Goal: Manage account settings

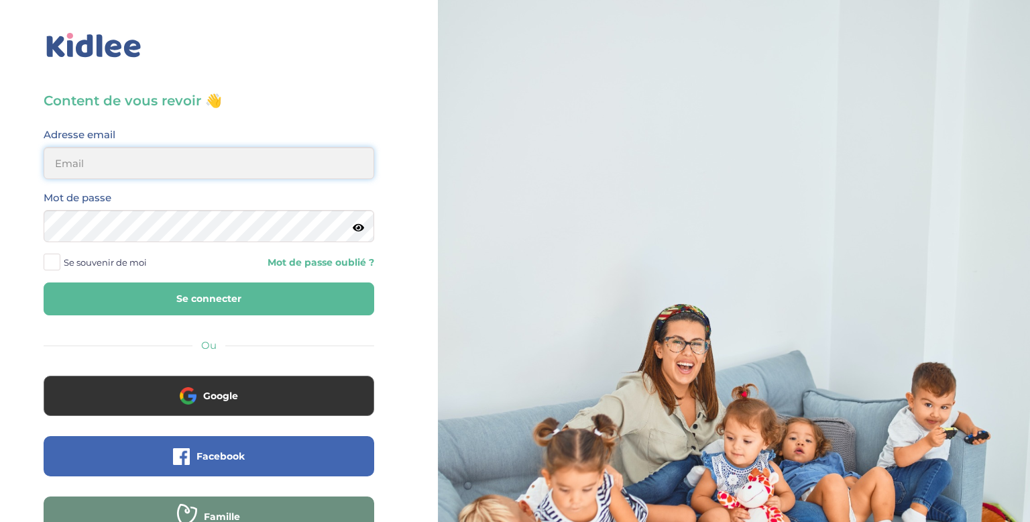
click at [230, 166] on input "email" at bounding box center [209, 163] width 331 height 32
type input "aicha829@icloud.com"
click at [360, 225] on icon at bounding box center [358, 228] width 11 height 10
click at [44, 282] on button "Se connecter" at bounding box center [209, 298] width 331 height 33
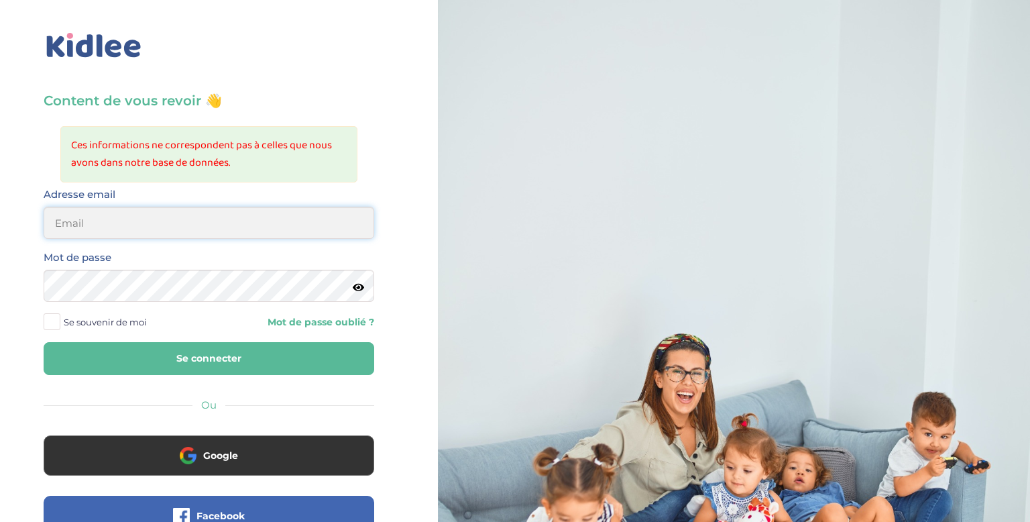
click at [192, 223] on input "email" at bounding box center [209, 223] width 331 height 32
type input "aicha829@icloud.com"
click at [44, 342] on button "Se connecter" at bounding box center [209, 358] width 331 height 33
click at [80, 226] on input "email" at bounding box center [209, 223] width 331 height 32
type input "aicha829@icloud.com"
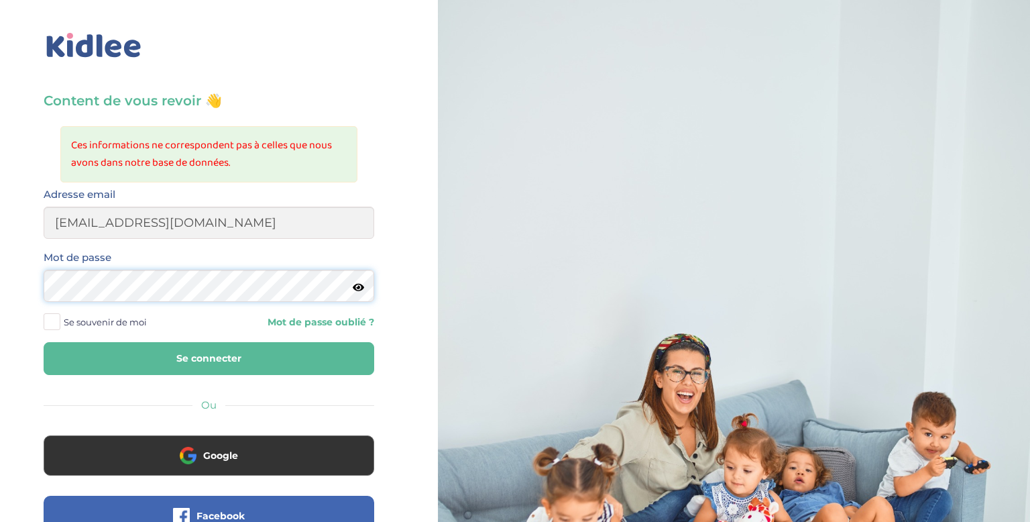
click at [44, 342] on button "Se connecter" at bounding box center [209, 358] width 331 height 33
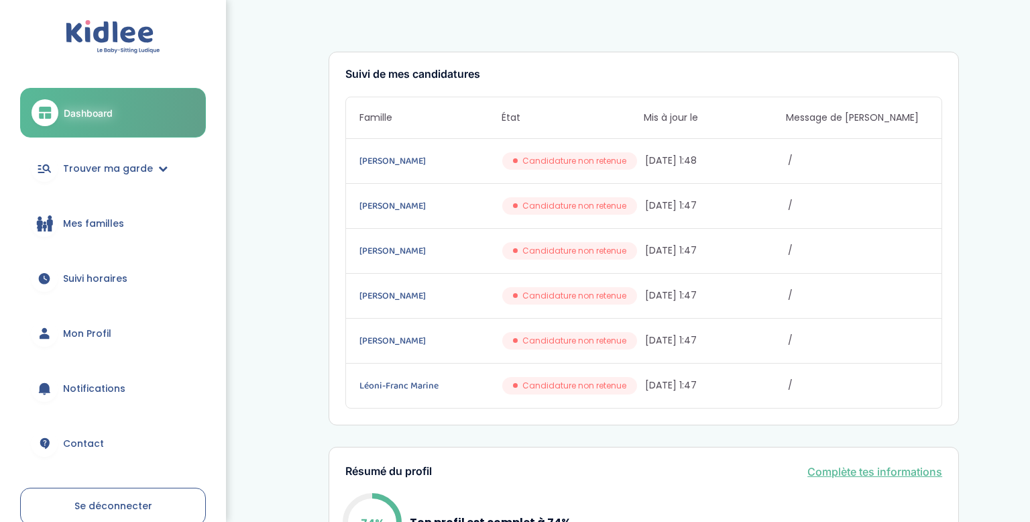
click at [89, 327] on span "Mon Profil" at bounding box center [87, 334] width 48 height 14
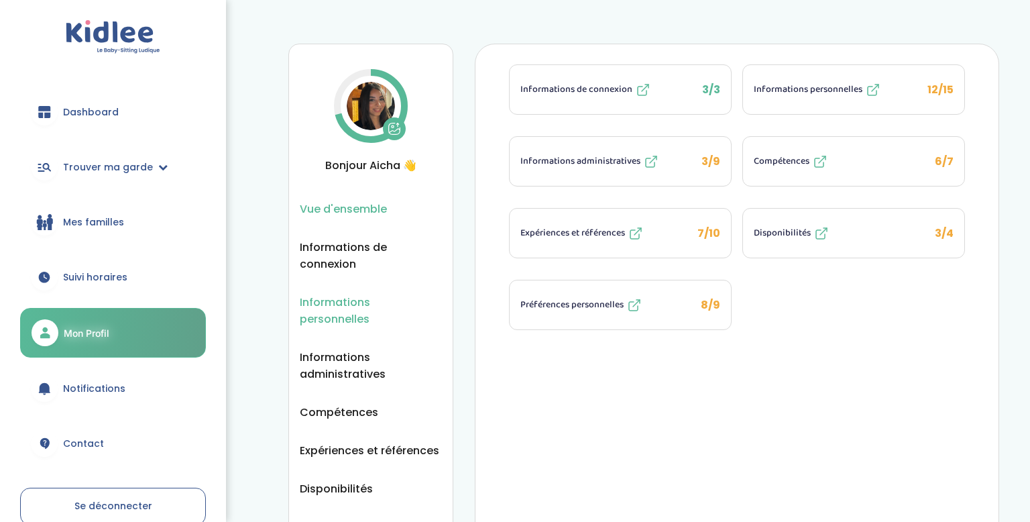
click at [332, 302] on span "Informations personnelles" at bounding box center [371, 311] width 142 height 34
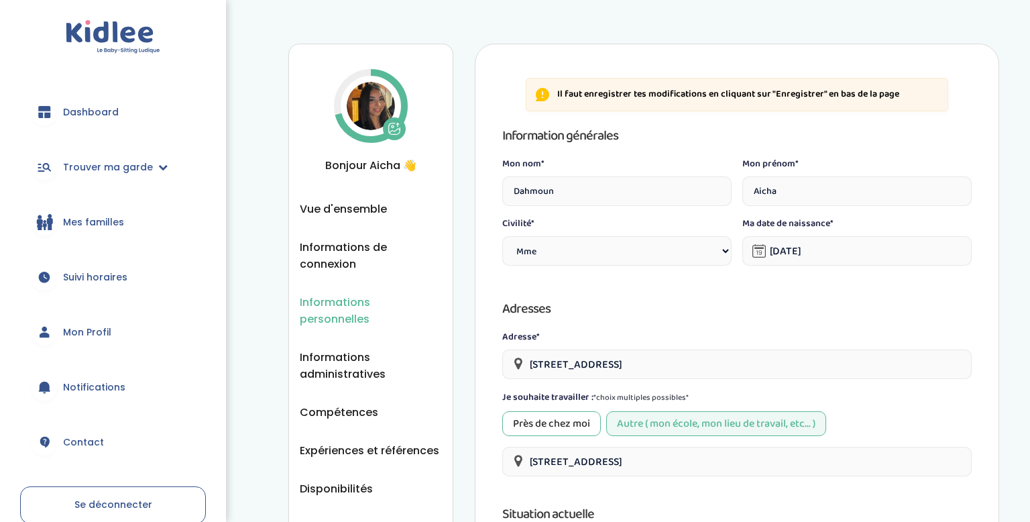
select select "1"
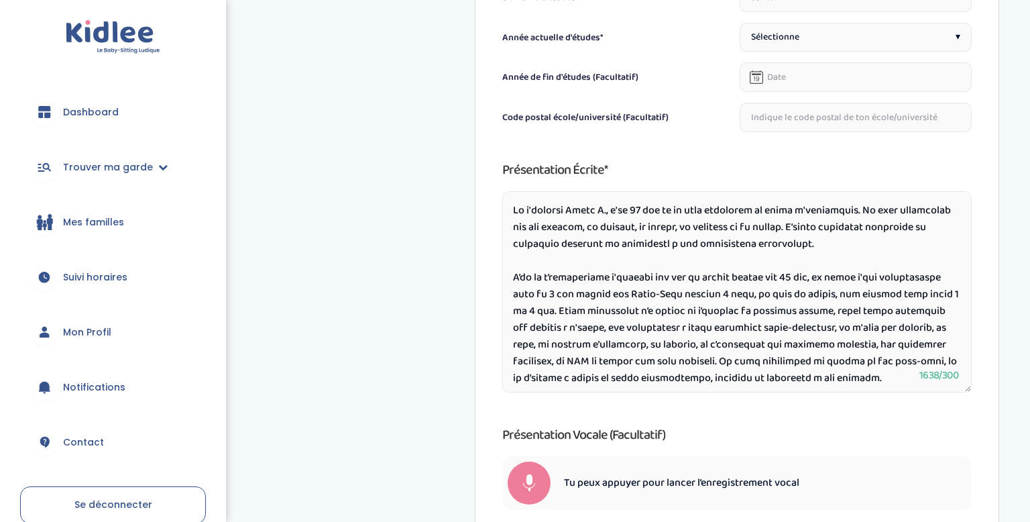
scroll to position [636, 0]
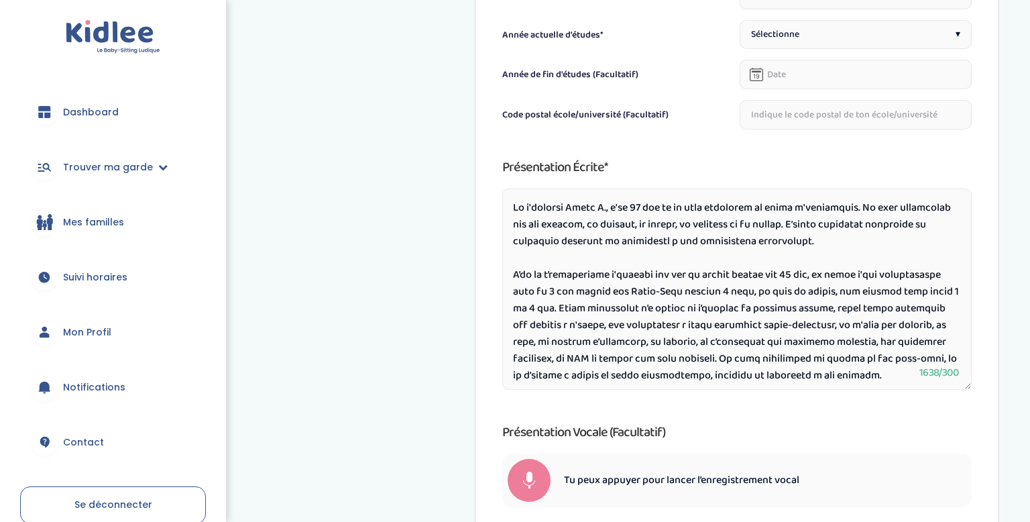
click at [722, 257] on textarea at bounding box center [736, 288] width 469 height 201
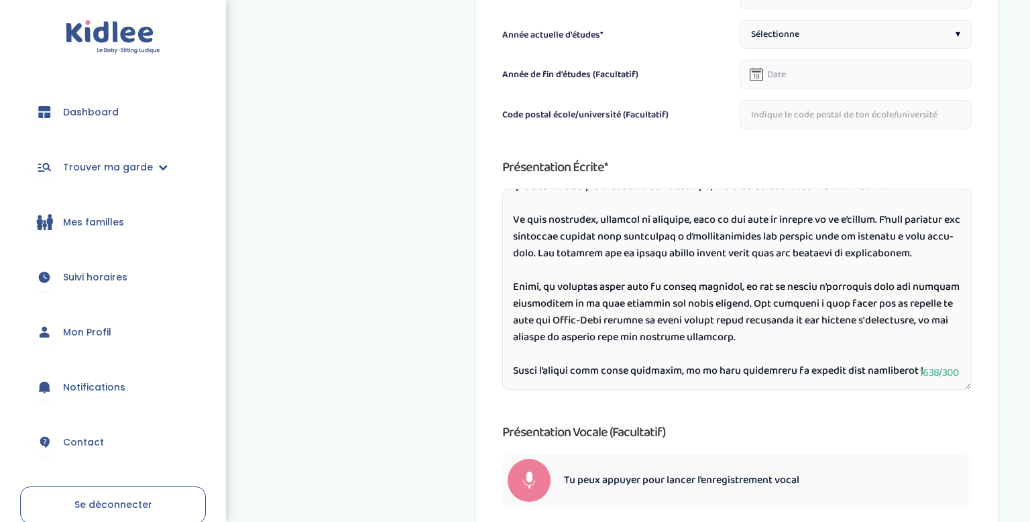
scroll to position [215, 0]
drag, startPoint x: 514, startPoint y: 207, endPoint x: 998, endPoint y: 399, distance: 521.3
